Goal: Task Accomplishment & Management: Complete application form

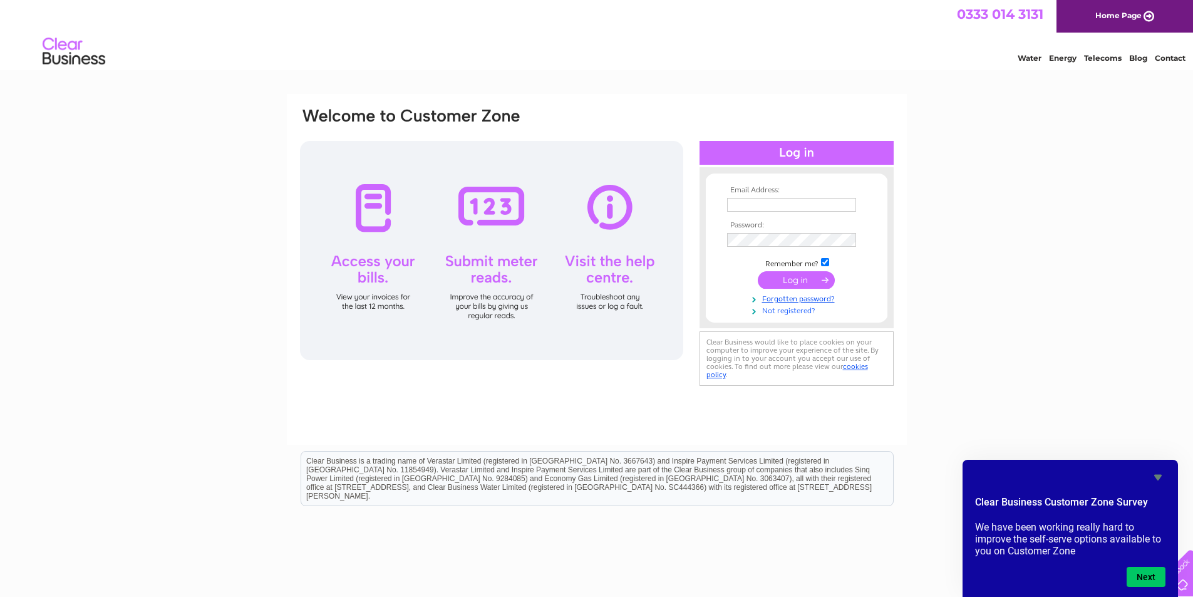
click at [799, 309] on link "Not registered?" at bounding box center [798, 310] width 142 height 12
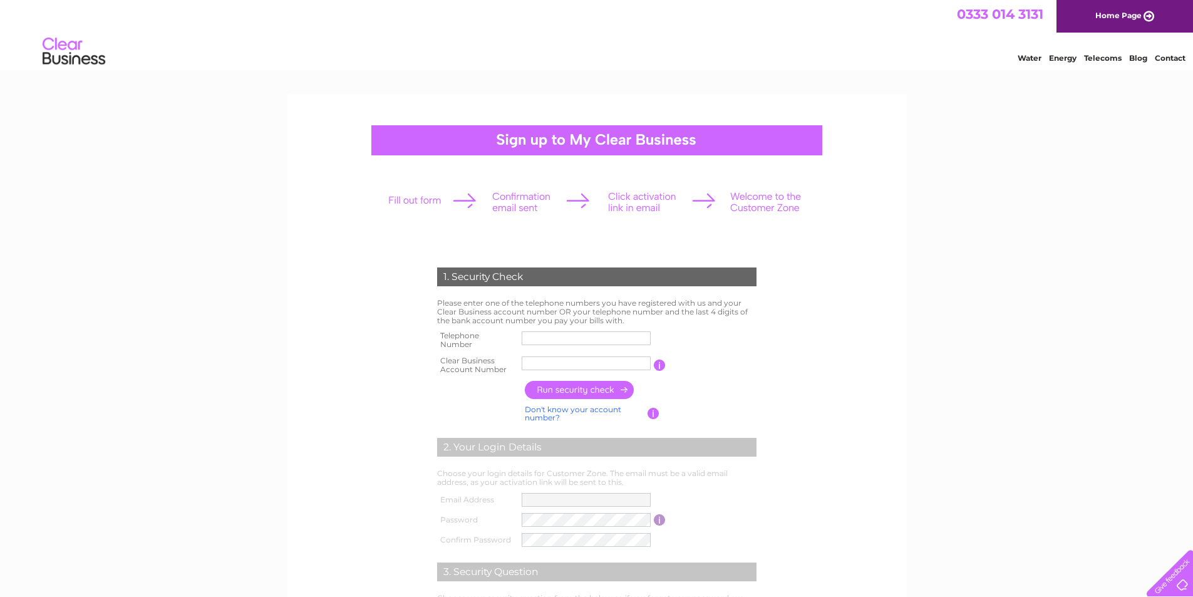
click at [571, 341] on input "text" at bounding box center [586, 338] width 129 height 14
type input "01205750659"
click at [552, 363] on input "text" at bounding box center [586, 363] width 129 height 14
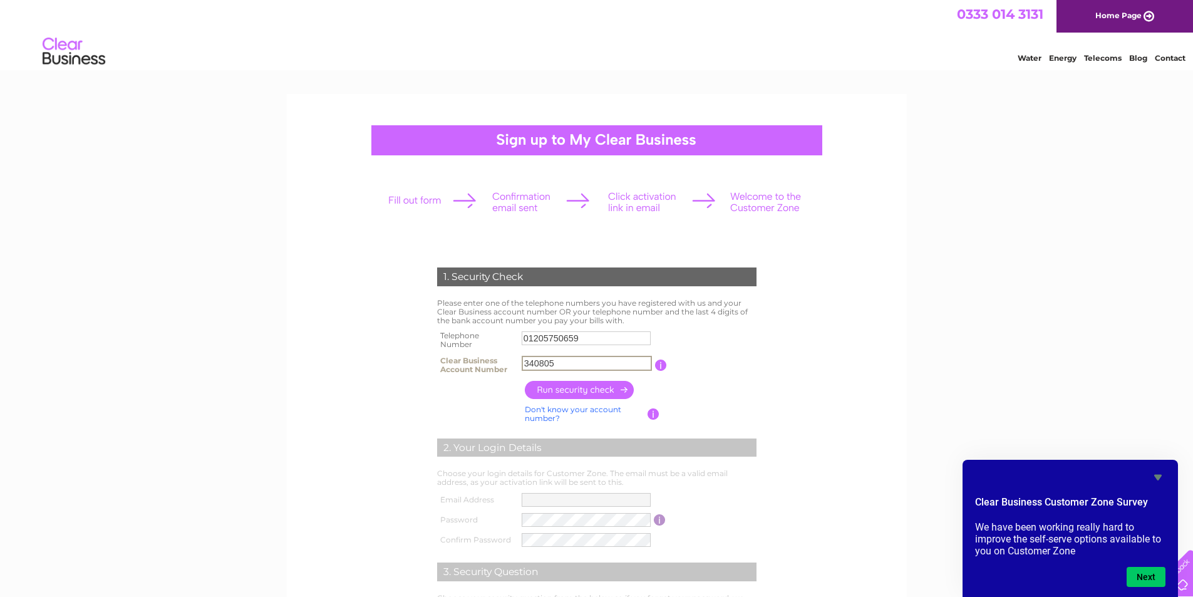
type input "340805"
click at [591, 390] on input "button" at bounding box center [580, 390] width 110 height 18
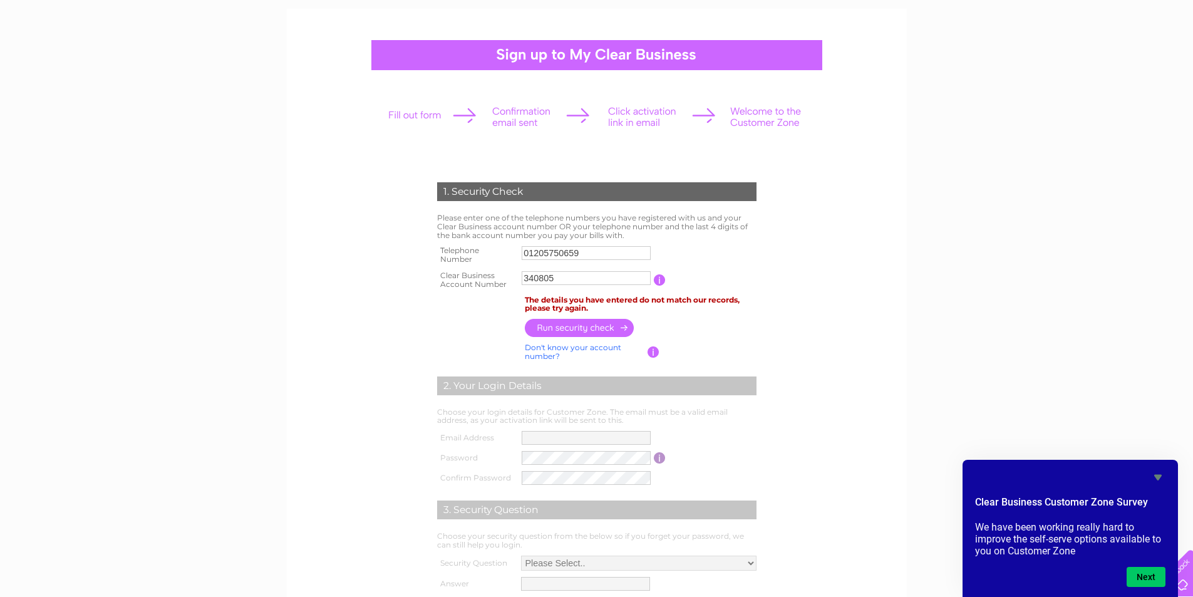
scroll to position [63, 0]
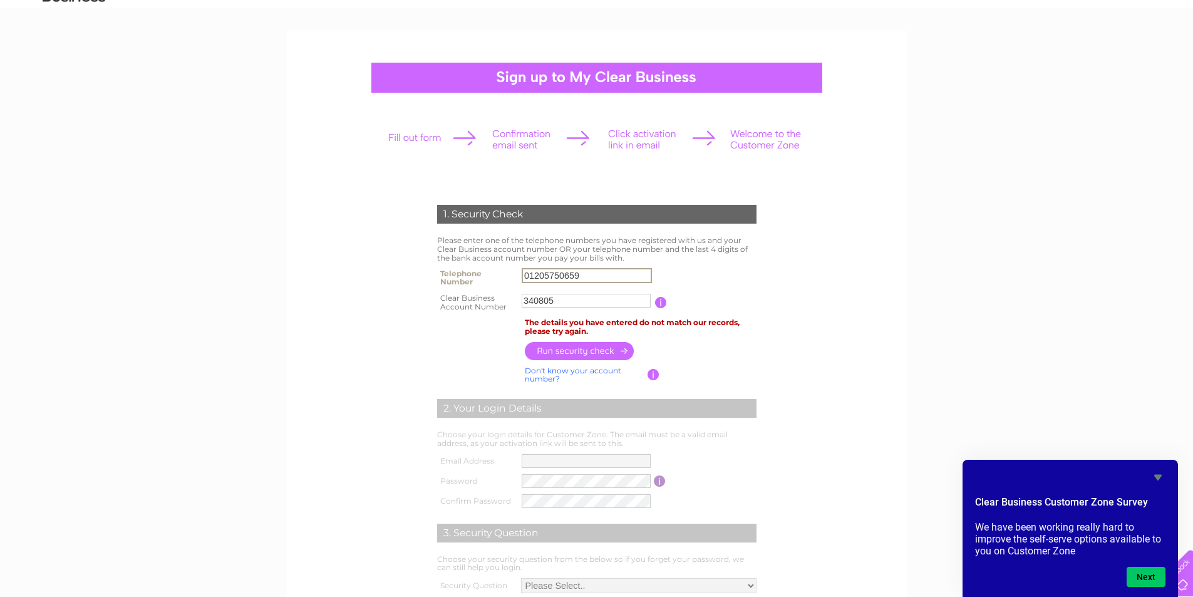
click at [549, 275] on input "01205750659" at bounding box center [587, 275] width 130 height 15
click at [598, 351] on input "button" at bounding box center [580, 351] width 110 height 18
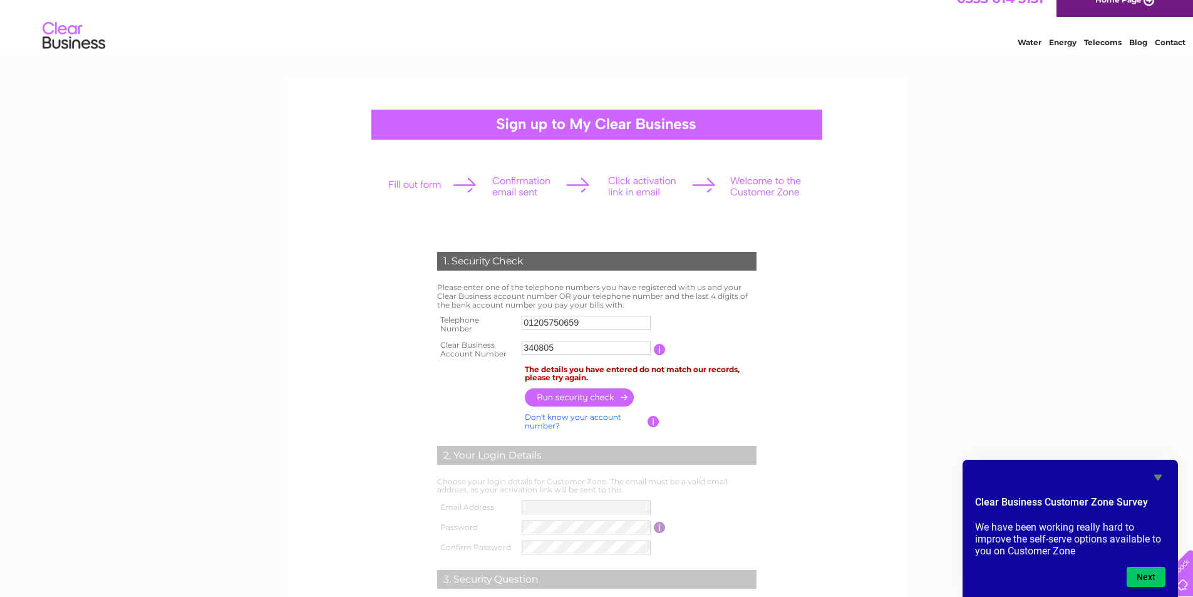
scroll to position [0, 0]
